Goal: Browse casually: Explore the website without a specific task or goal

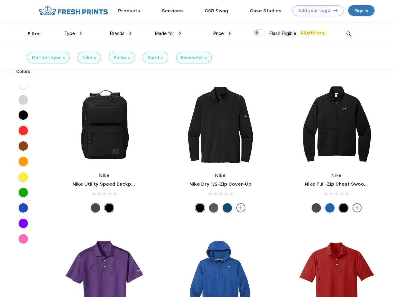
click at [315, 11] on link "Add your Logo Design Tool" at bounding box center [317, 10] width 51 height 11
click at [0, 0] on div "Design Tool" at bounding box center [0, 0] width 0 height 0
click at [332, 10] on link "Add your Logo Design Tool" at bounding box center [317, 10] width 51 height 11
click at [30, 34] on div "Filter" at bounding box center [34, 33] width 13 height 7
click at [73, 33] on span "Type" at bounding box center [69, 34] width 11 height 6
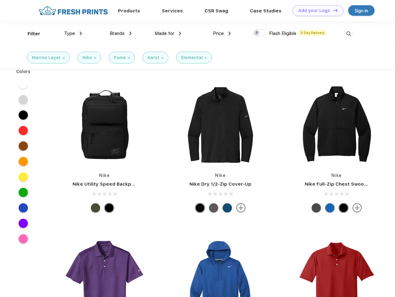
click at [120, 33] on span "Brands" at bounding box center [117, 34] width 15 height 6
click at [168, 33] on span "Made for" at bounding box center [165, 34] width 20 height 6
click at [222, 33] on span "Price" at bounding box center [218, 34] width 11 height 6
click at [259, 33] on div at bounding box center [259, 32] width 12 height 7
click at [257, 33] on input "checkbox" at bounding box center [255, 31] width 4 height 4
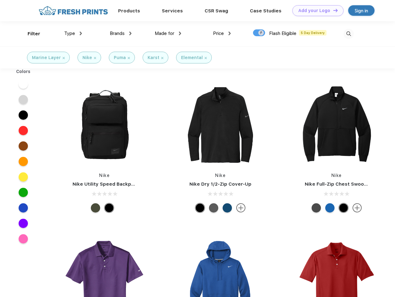
click at [348, 34] on img at bounding box center [348, 34] width 10 height 10
